Goal: Task Accomplishment & Management: Use online tool/utility

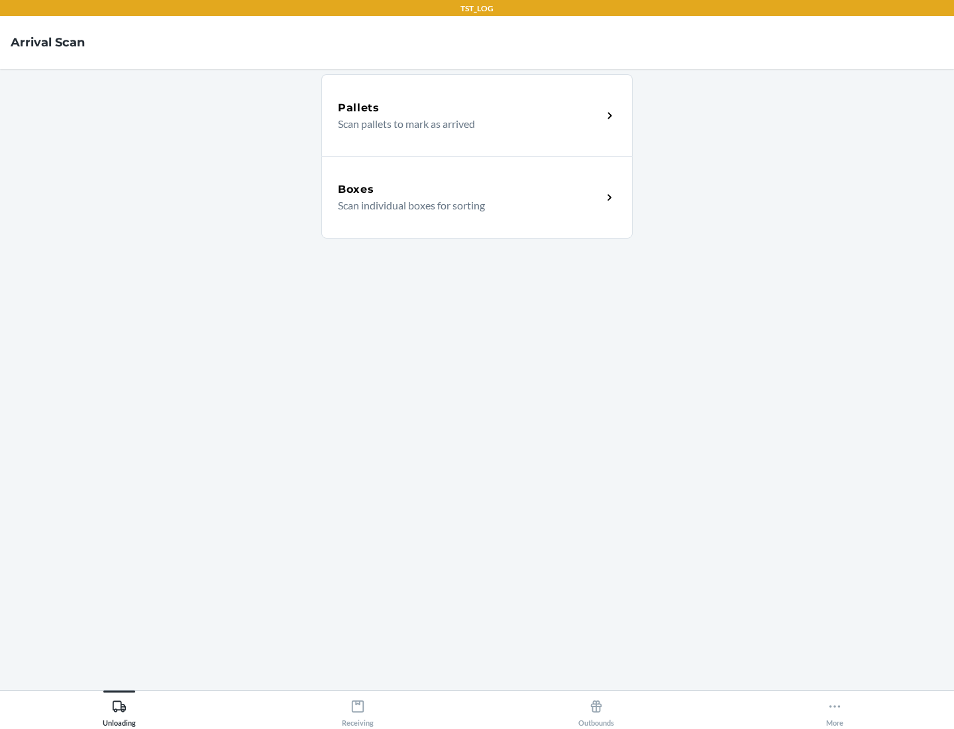
click at [470, 190] on div "Boxes" at bounding box center [470, 190] width 264 height 16
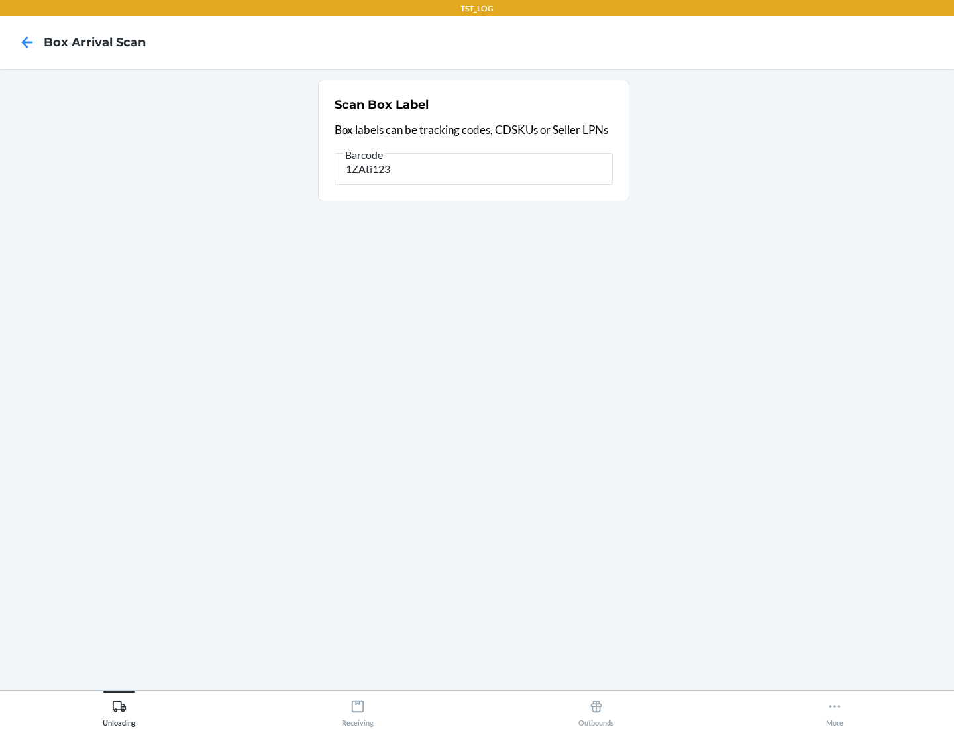
type input "1ZAti123"
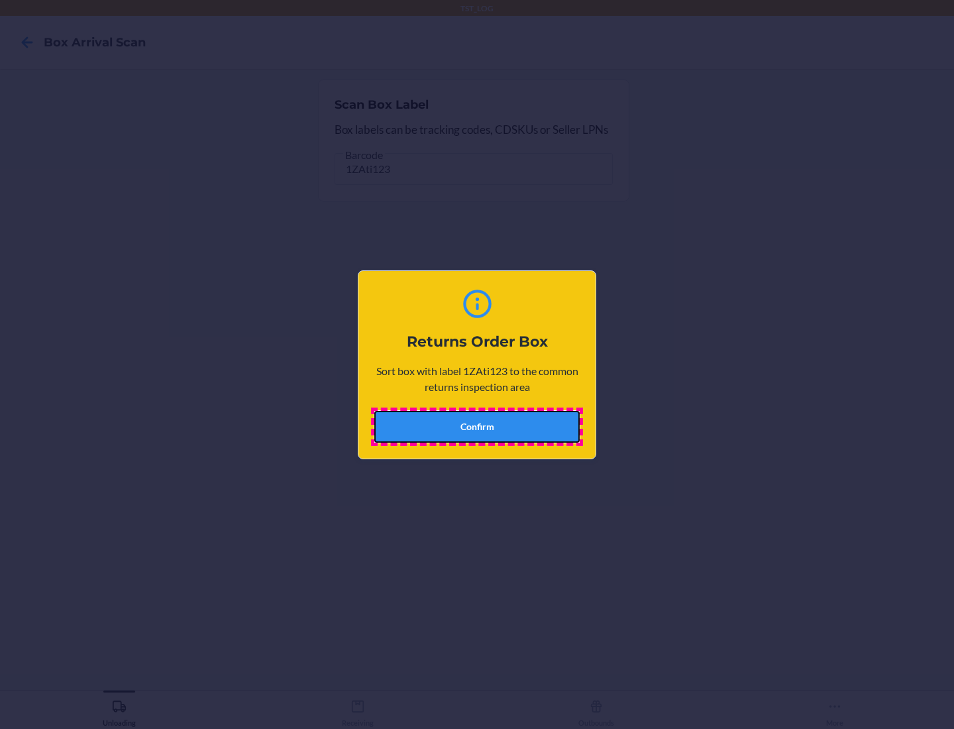
click at [477, 426] on button "Confirm" at bounding box center [476, 427] width 205 height 32
